Goal: Navigation & Orientation: Go to known website

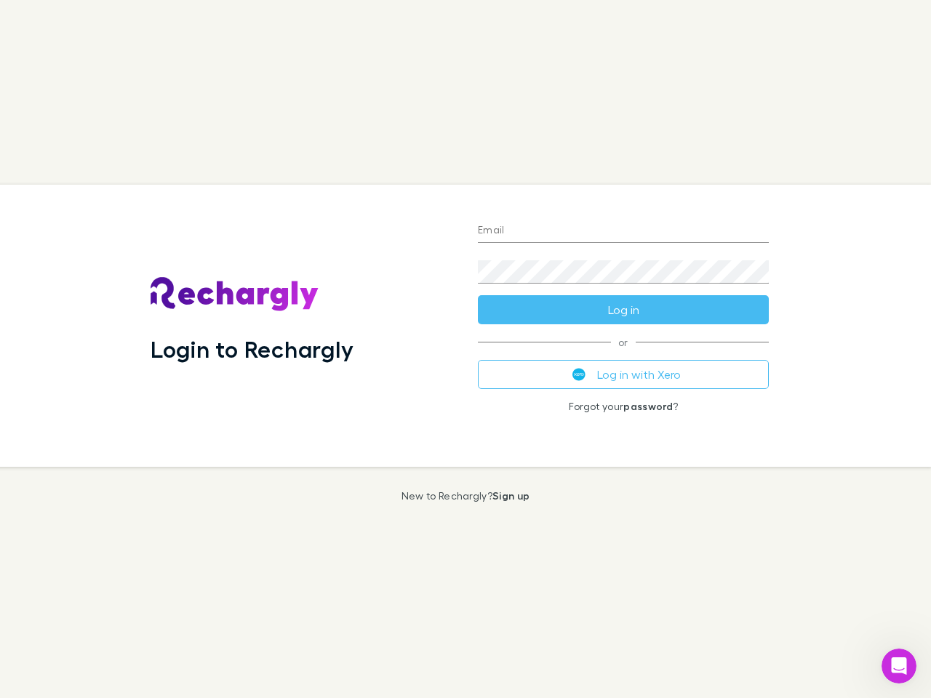
click at [465, 349] on div "Login to Rechargly" at bounding box center [302, 326] width 327 height 282
click at [623, 231] on input "Email" at bounding box center [623, 231] width 291 height 23
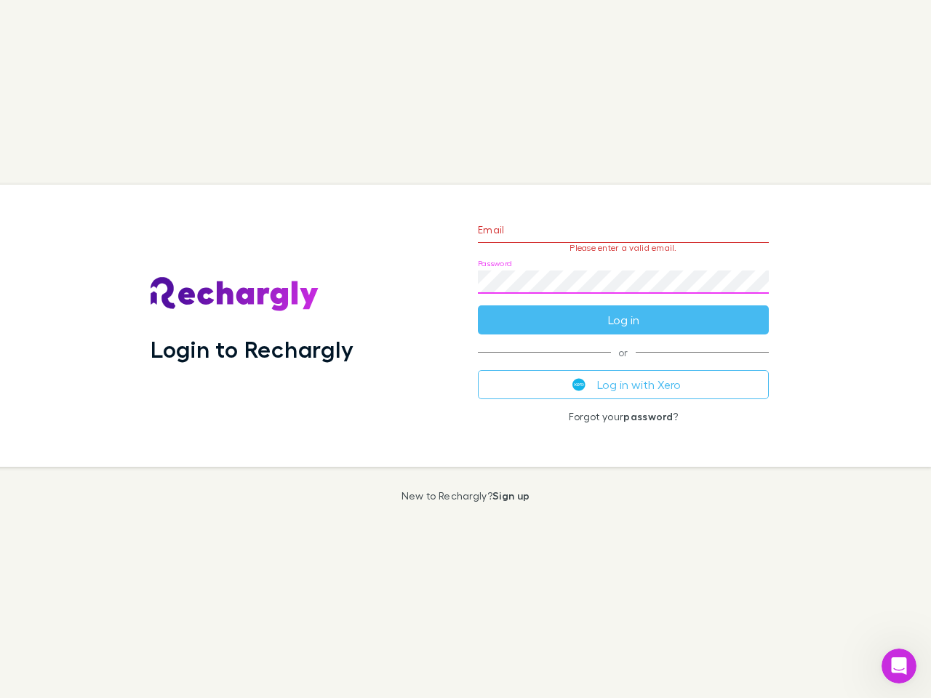
click at [623, 310] on form "Email Please enter a valid email. Password Log in" at bounding box center [623, 271] width 291 height 127
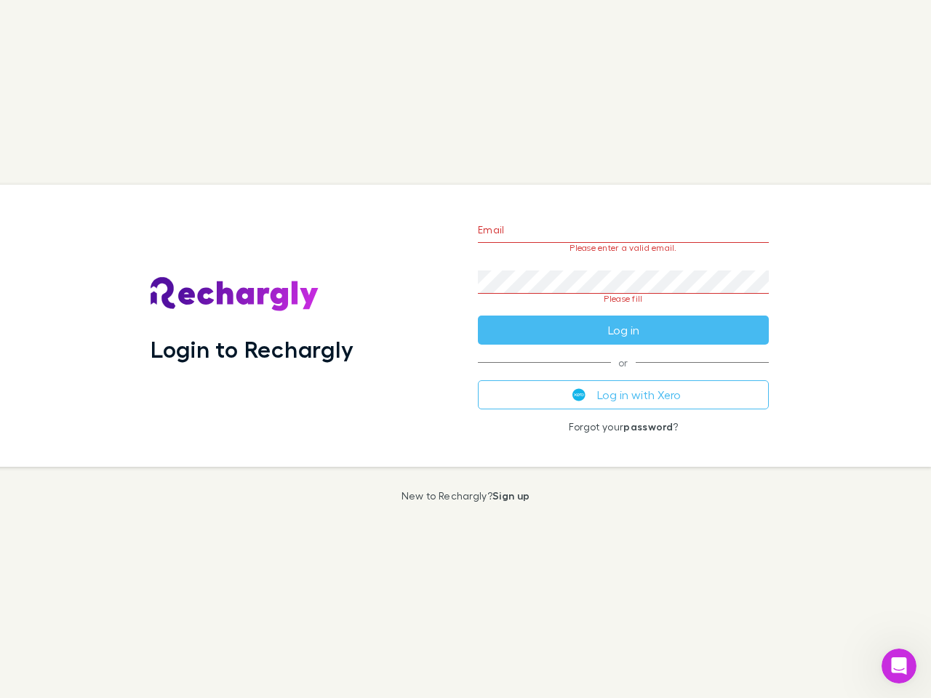
click at [623, 375] on div "Email Please enter a valid email. Password Please fill Log in or Log in with Xe…" at bounding box center [623, 326] width 314 height 282
click at [899, 666] on icon "Open Intercom Messenger" at bounding box center [899, 667] width 24 height 24
